Goal: Task Accomplishment & Management: Complete application form

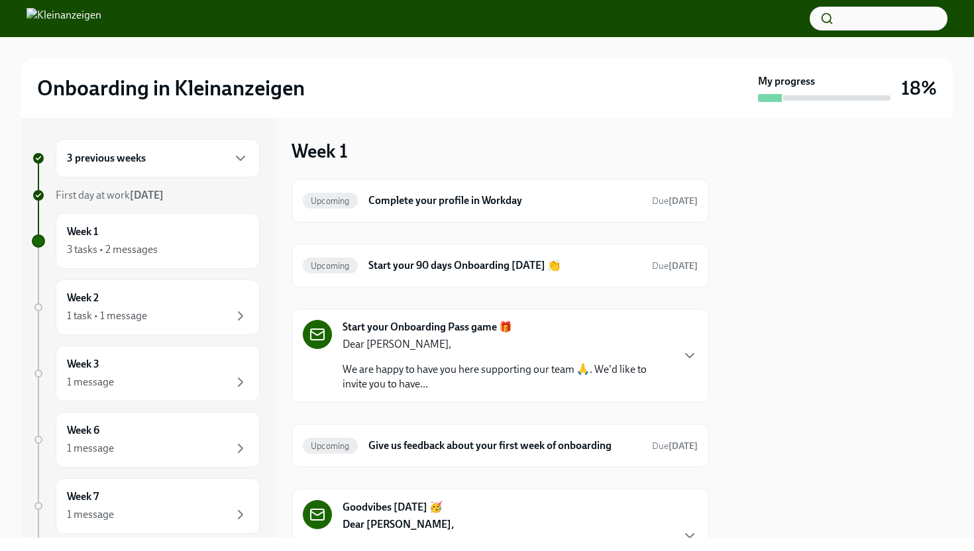
click at [122, 167] on div "3 previous weeks" at bounding box center [158, 158] width 204 height 38
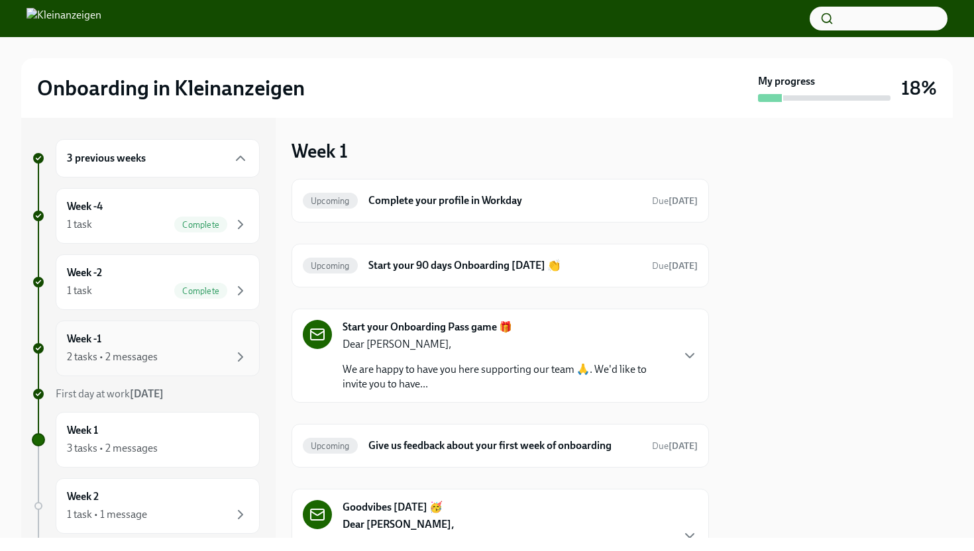
click at [97, 361] on div "2 tasks • 2 messages" at bounding box center [112, 357] width 91 height 15
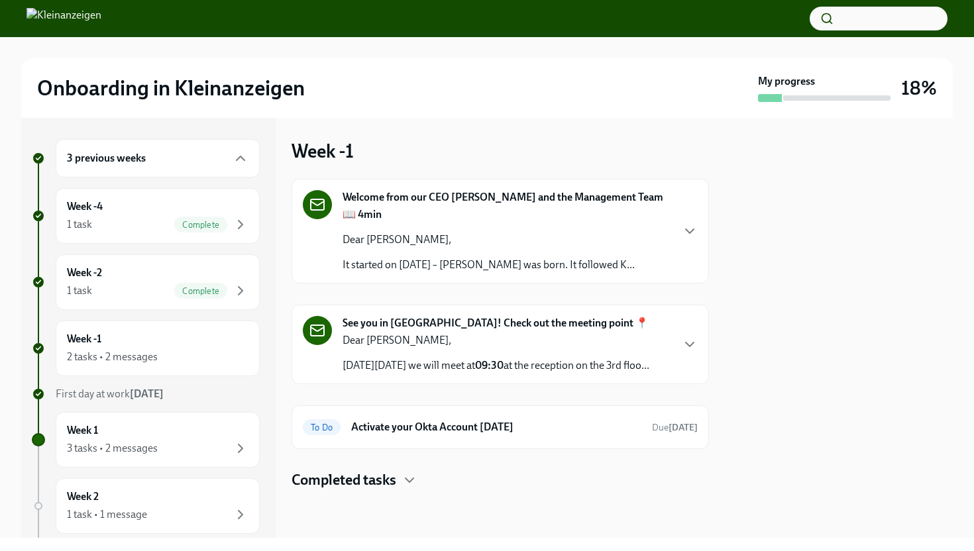
scroll to position [24, 0]
click at [486, 435] on h6 "Activate your Okta Account [DATE]" at bounding box center [496, 427] width 290 height 15
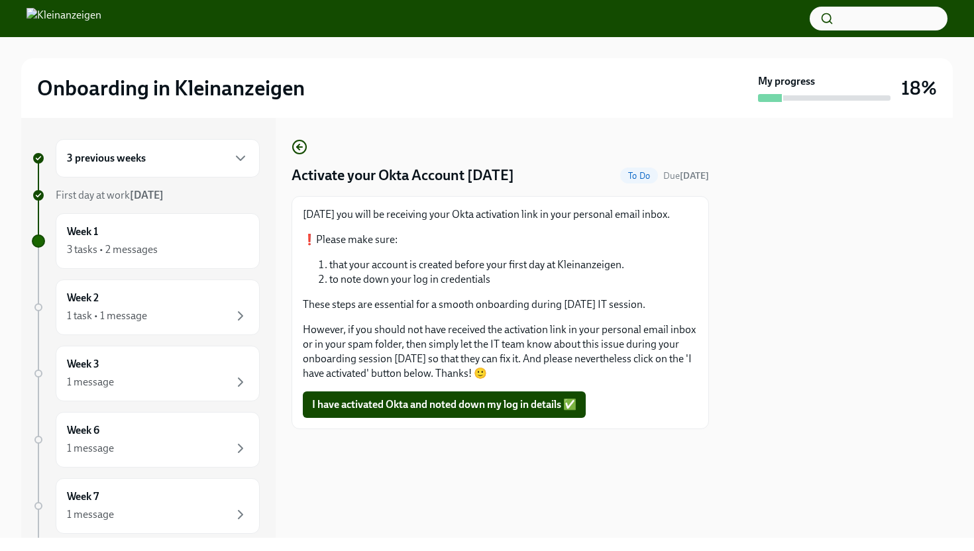
drag, startPoint x: 490, startPoint y: 411, endPoint x: 490, endPoint y: 450, distance: 38.4
click at [490, 450] on div "Activate your Okta Account [DATE] To Do Due [DATE] [DATE] you will be receiving…" at bounding box center [500, 328] width 417 height 420
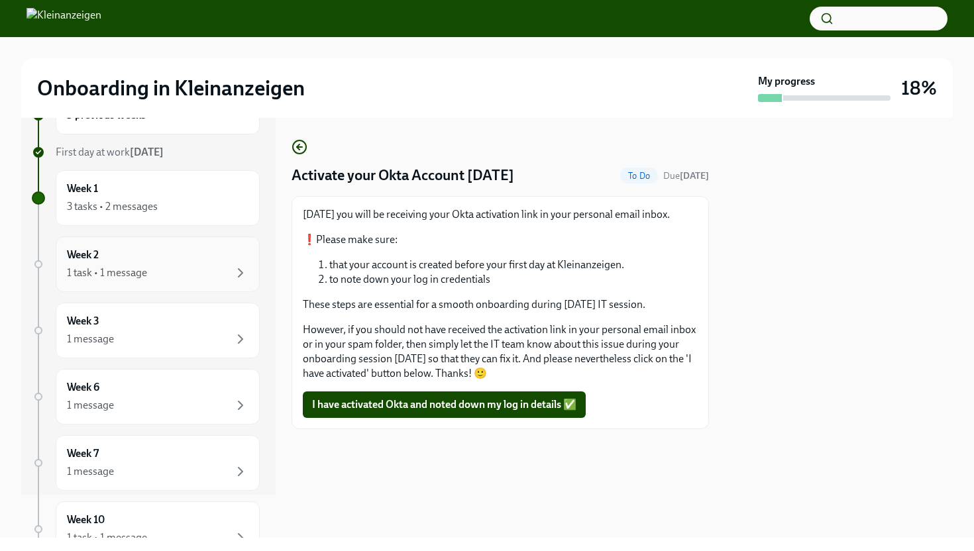
scroll to position [45, 0]
click at [157, 197] on div "3 tasks • 2 messages" at bounding box center [158, 205] width 182 height 16
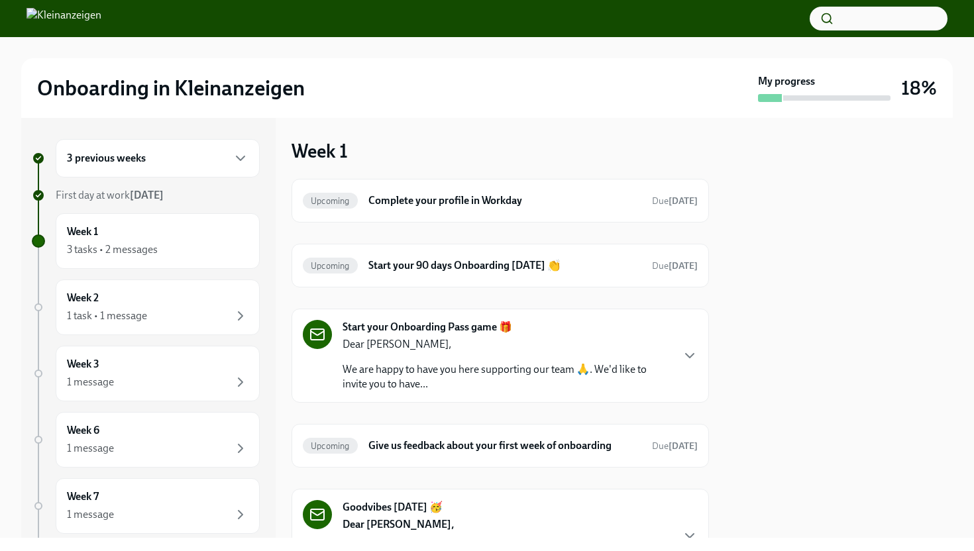
scroll to position [87, 0]
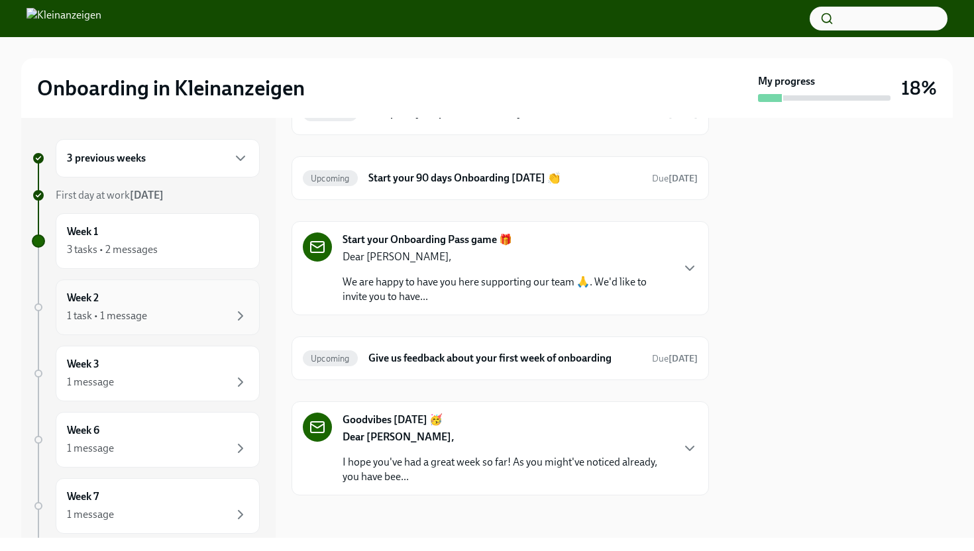
click at [161, 317] on div "1 task • 1 message" at bounding box center [158, 316] width 182 height 16
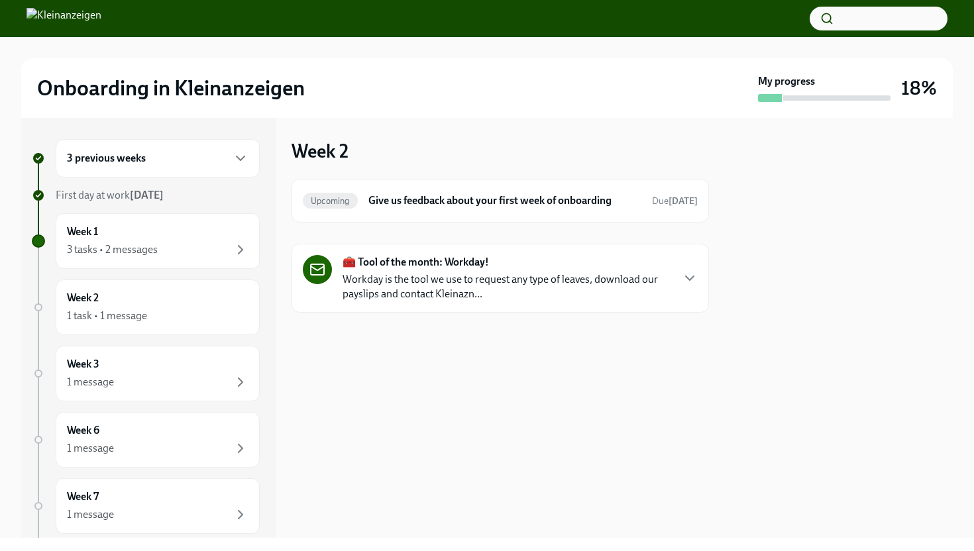
click at [148, 164] on div "3 previous weeks" at bounding box center [158, 158] width 182 height 16
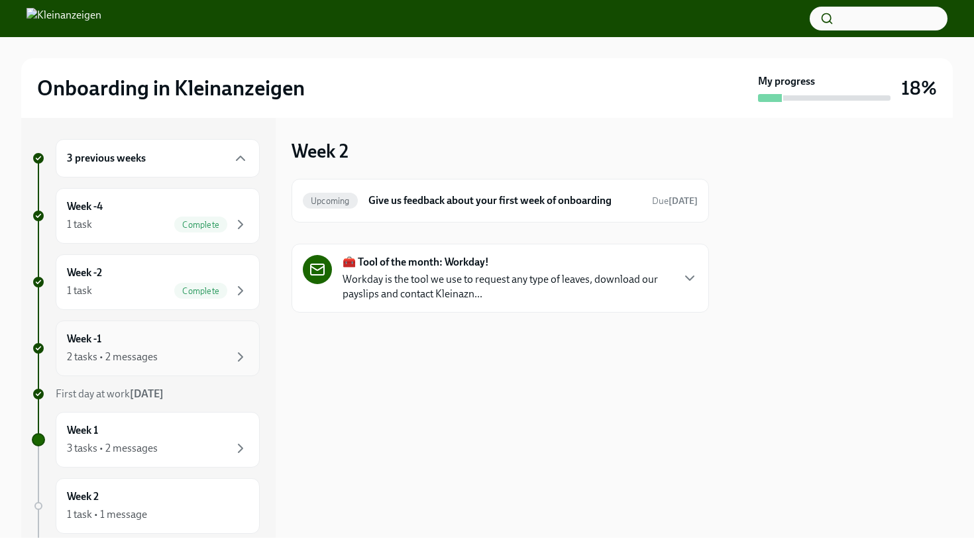
click at [133, 347] on div "Week -1 2 tasks • 2 messages" at bounding box center [158, 348] width 182 height 33
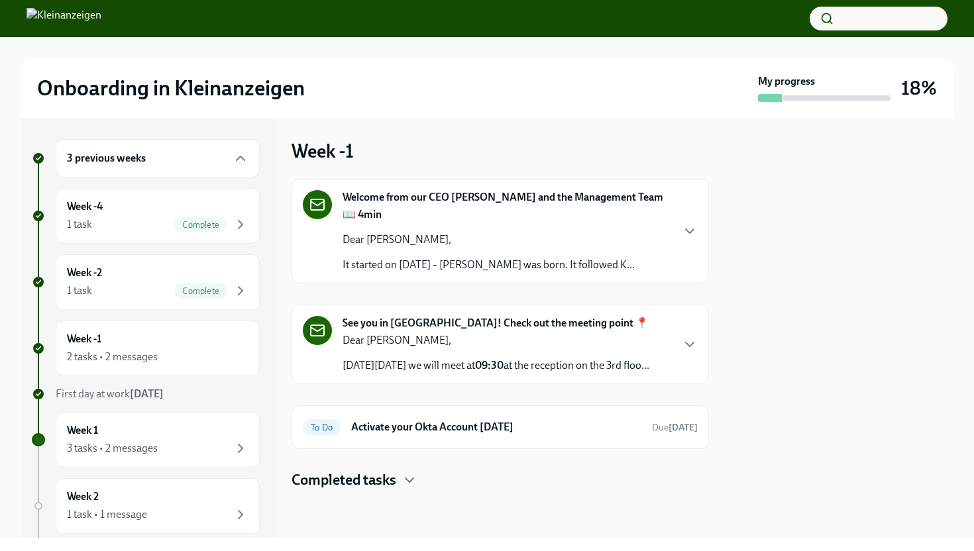
scroll to position [24, 0]
click at [429, 429] on h6 "Activate your Okta Account [DATE]" at bounding box center [496, 427] width 290 height 15
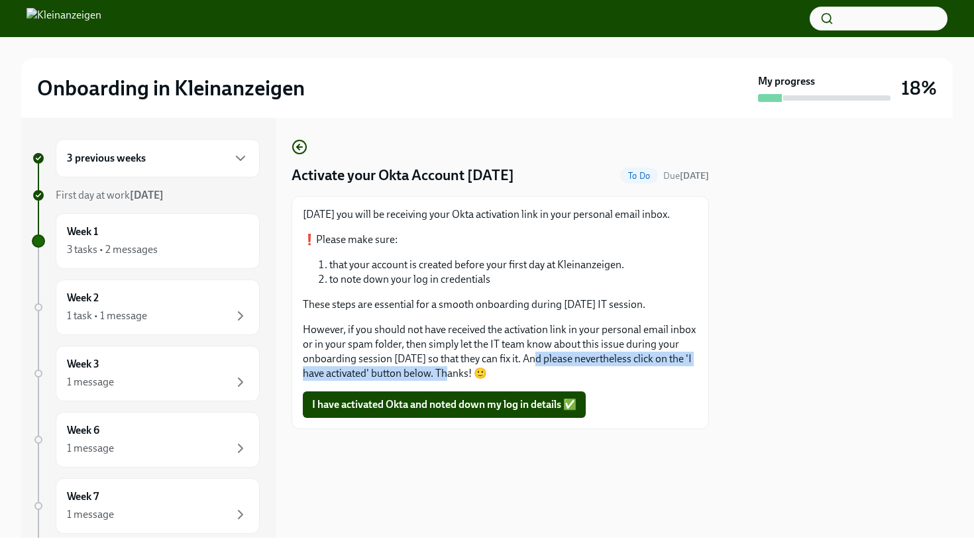
drag, startPoint x: 536, startPoint y: 355, endPoint x: 460, endPoint y: 376, distance: 78.9
click at [460, 376] on p "However, if you should not have received the activation link in your personal e…" at bounding box center [500, 352] width 395 height 58
copy p "And please nevertheless click on the 'I have activated' button below."
click at [485, 404] on span "I have activated Okta and noted down my log in details ✅" at bounding box center [444, 404] width 264 height 13
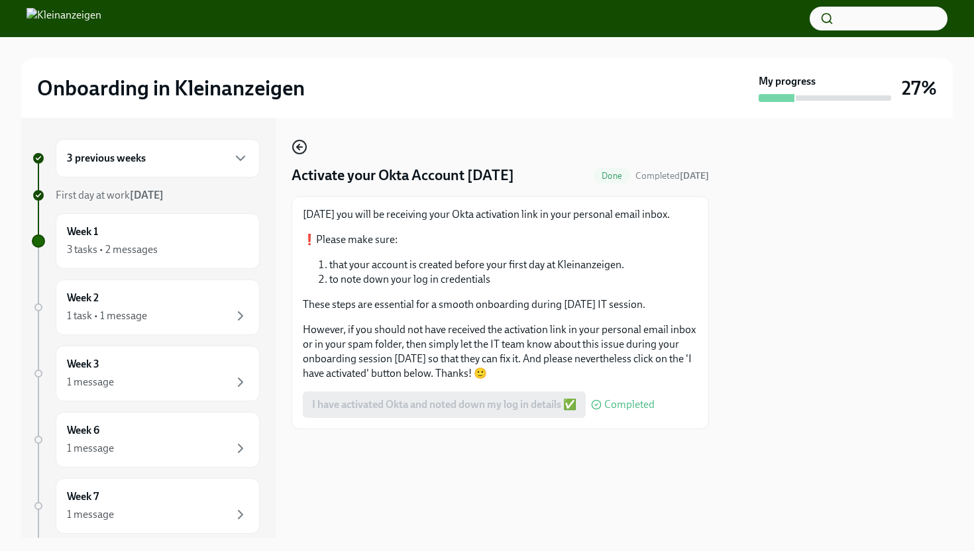
click at [303, 148] on icon "button" at bounding box center [300, 147] width 16 height 16
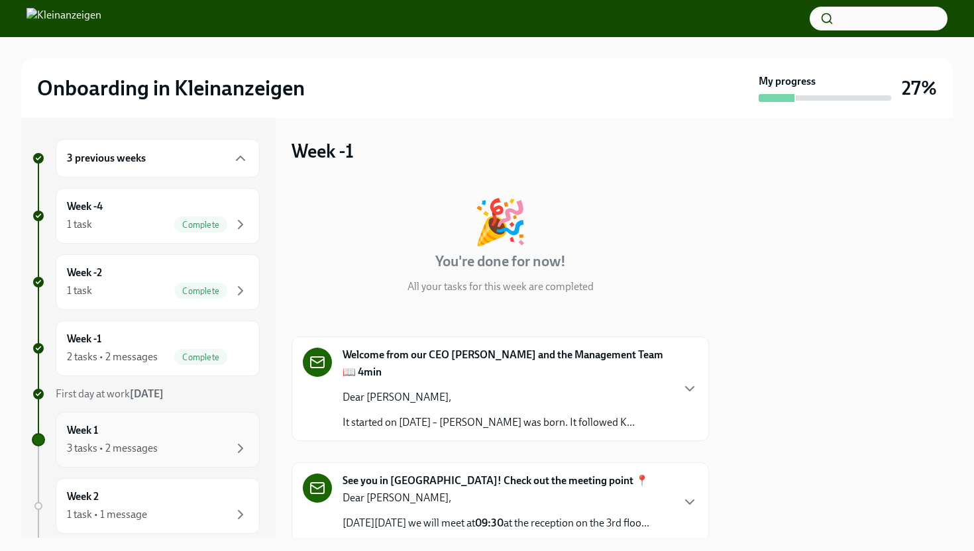
click at [130, 435] on div "Week 1 3 tasks • 2 messages" at bounding box center [158, 439] width 182 height 33
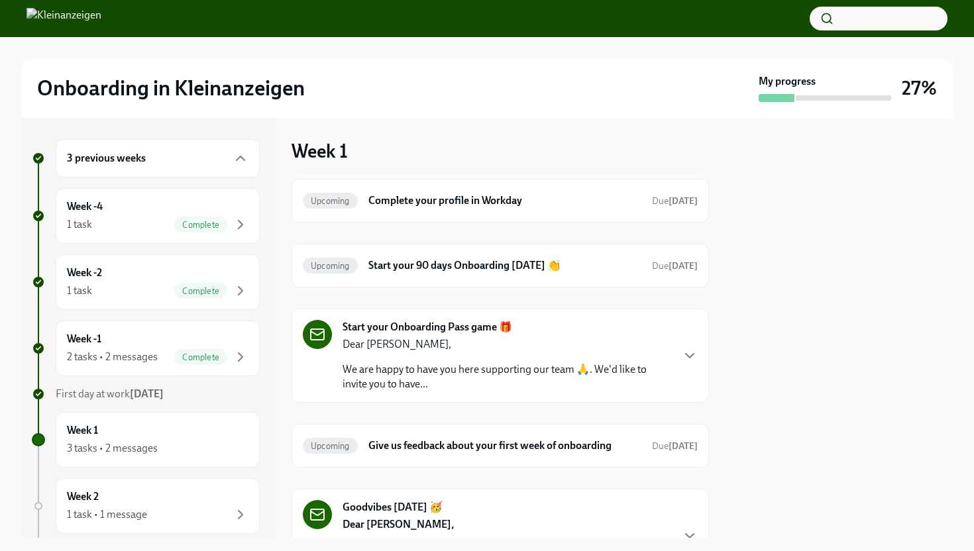
click at [633, 367] on p "We are happy to have you here supporting our team 🙏. We'd like to invite you to…" at bounding box center [507, 376] width 329 height 29
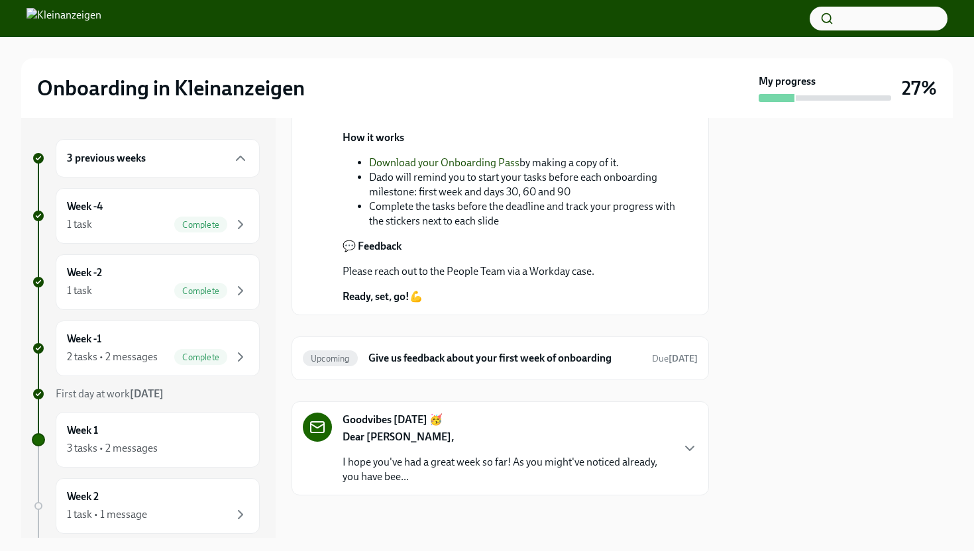
scroll to position [597, 0]
click at [468, 169] on link "Download your Onboarding Pass" at bounding box center [444, 162] width 150 height 13
click at [533, 455] on p "I hope you've had a great week so far! As you might've noticed already, you hav…" at bounding box center [507, 469] width 329 height 29
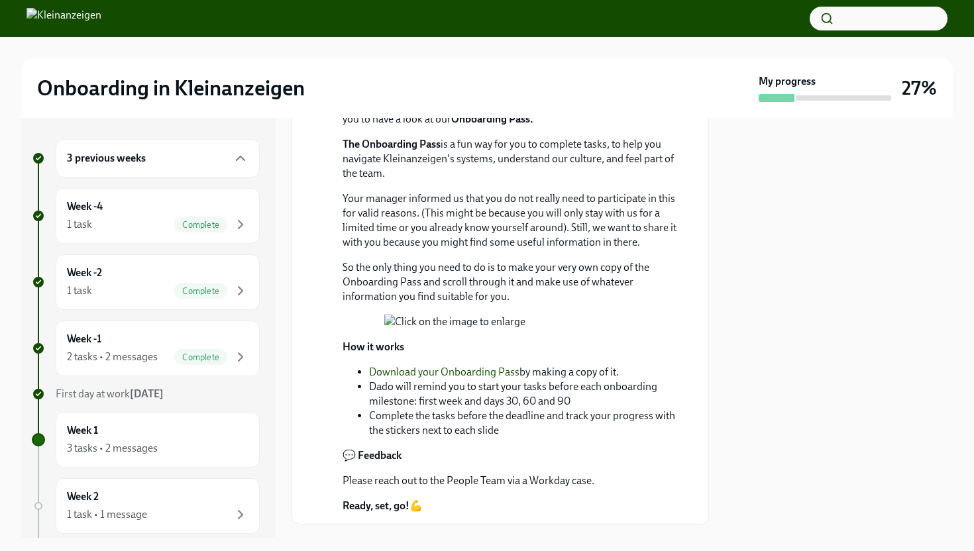
scroll to position [529, 0]
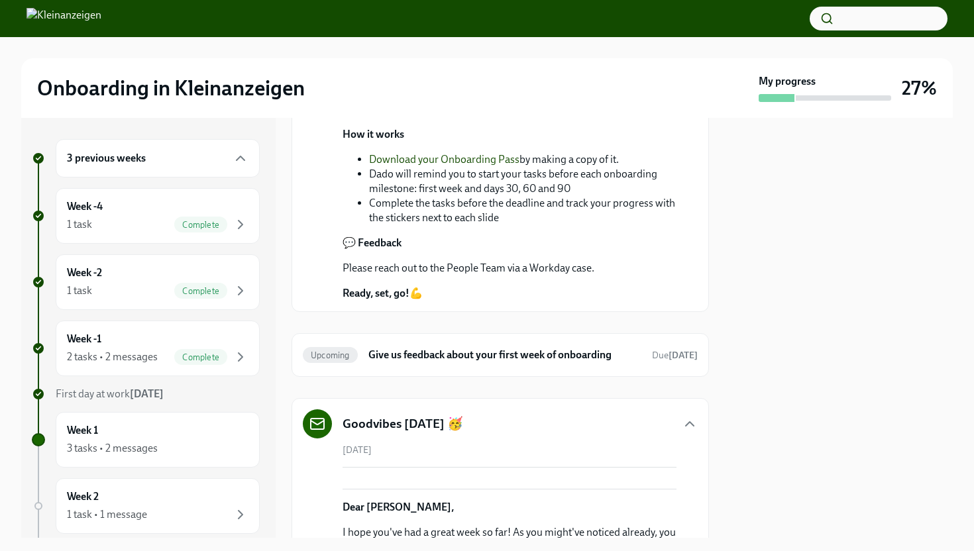
drag, startPoint x: 634, startPoint y: 387, endPoint x: 446, endPoint y: 380, distance: 188.3
click at [446, 167] on li "Download your Onboarding Pass by making a copy of it." at bounding box center [522, 159] width 307 height 15
